Goal: Task Accomplishment & Management: Use online tool/utility

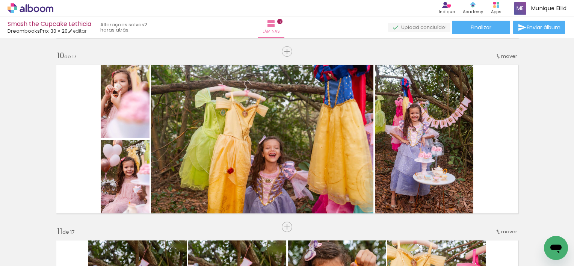
scroll to position [0, 2779]
